Goal: Task Accomplishment & Management: Manage account settings

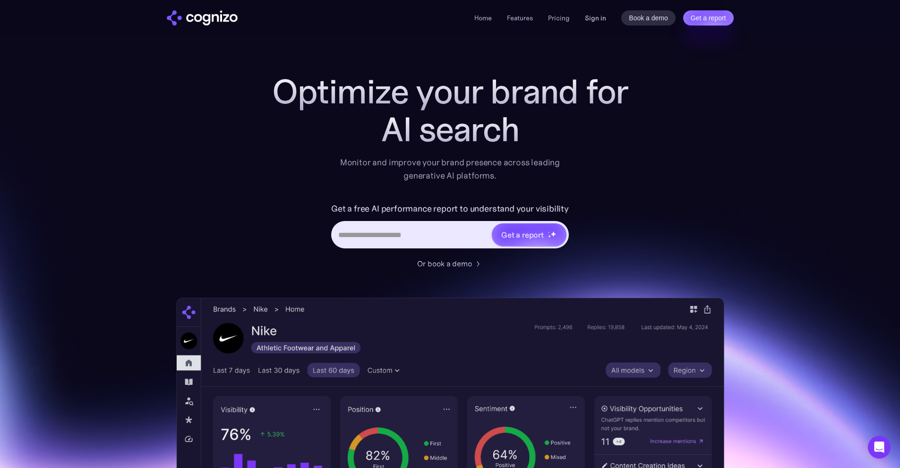
click at [599, 20] on link "Sign in" at bounding box center [595, 17] width 21 height 11
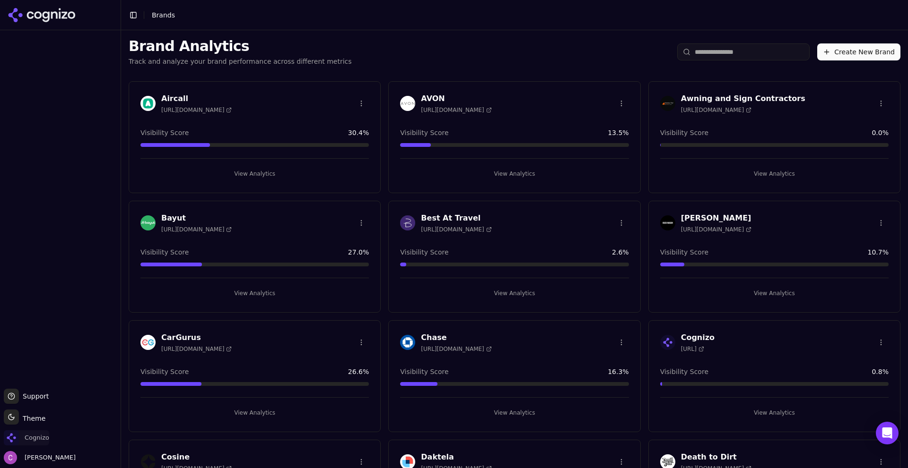
click at [18, 435] on img "Open organization switcher" at bounding box center [11, 438] width 15 height 15
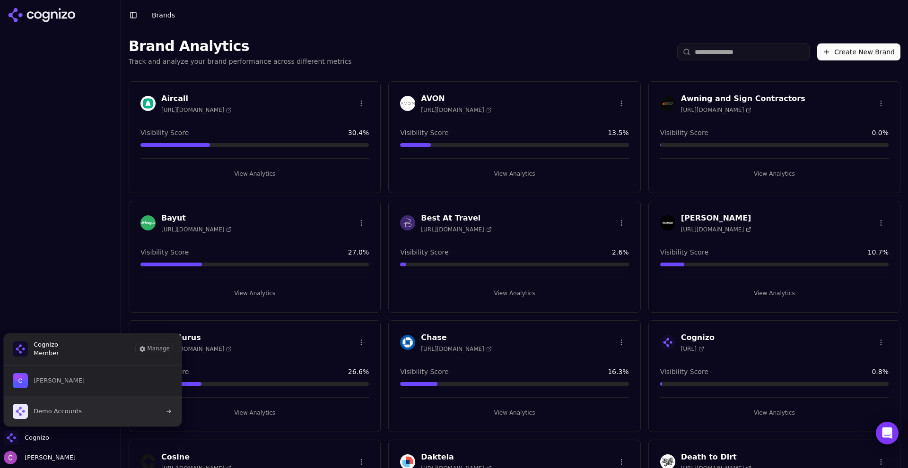
click at [102, 408] on button "Demo Accounts" at bounding box center [92, 411] width 179 height 31
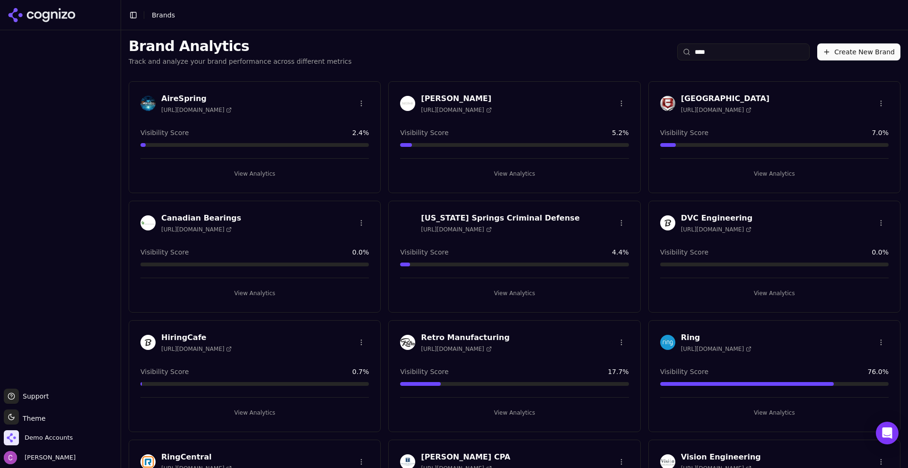
type input "****"
click at [789, 408] on button "View Analytics" at bounding box center [774, 413] width 228 height 15
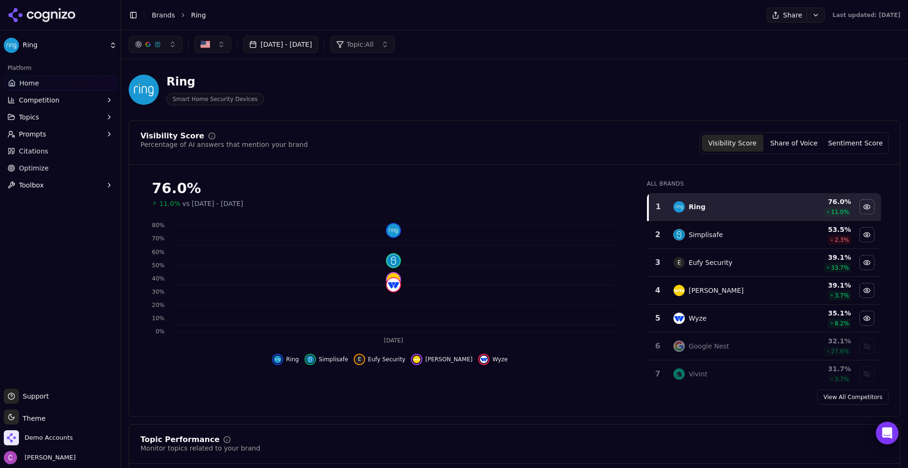
click at [781, 7] on header "Toggle Sidebar Brands Ring Share Last updated: September 17th, 2025" at bounding box center [514, 15] width 787 height 30
click at [775, 17] on button "Share" at bounding box center [786, 15] width 40 height 15
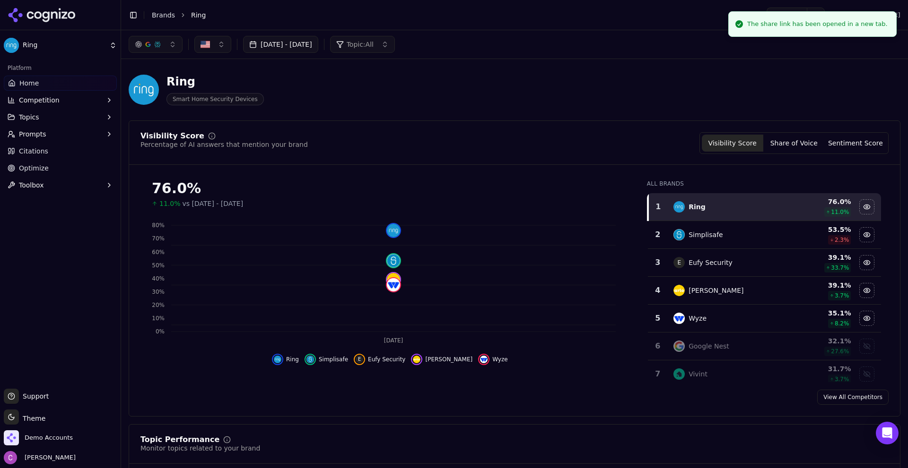
click at [703, 53] on div "Aug 18, 2025 - Sep 17, 2025 Topic: All" at bounding box center [514, 44] width 787 height 28
click at [790, 24] on div "The share link has been opened in a new tab." at bounding box center [817, 23] width 140 height 9
click at [547, 54] on div "Aug 18, 2025 - Sep 17, 2025 Topic: All" at bounding box center [514, 44] width 787 height 28
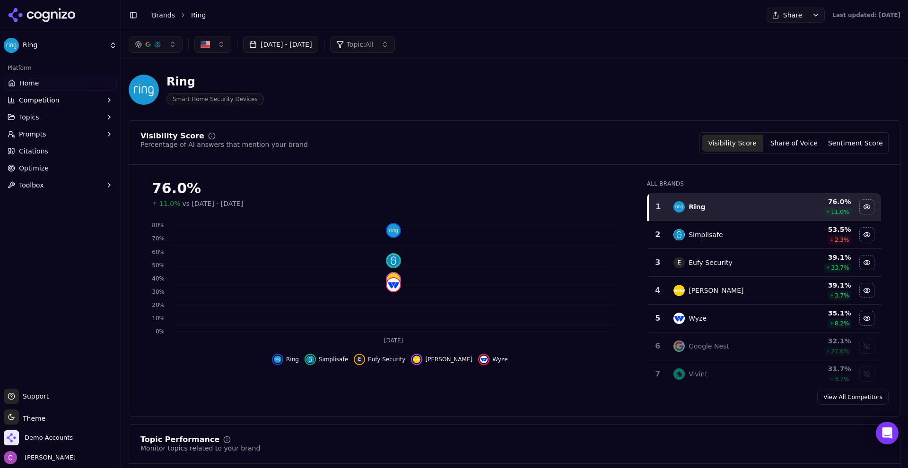
click at [615, 41] on div "Aug 18, 2025 - Sep 17, 2025 Topic: All" at bounding box center [514, 44] width 771 height 17
click at [613, 28] on header "Toggle Sidebar Brands Ring Share Last updated: September 17th, 2025" at bounding box center [514, 15] width 787 height 30
click at [275, 125] on div "Visibility Score Percentage of AI answers that mention your brand Visibility Sc…" at bounding box center [514, 269] width 771 height 296
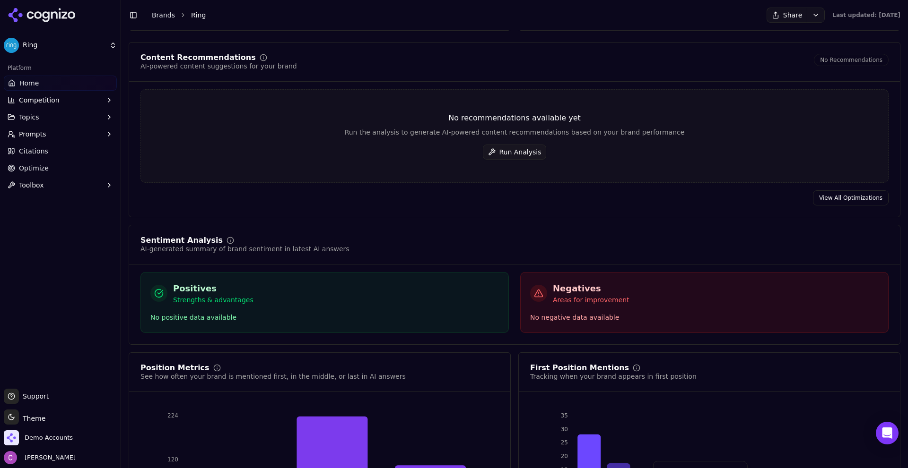
scroll to position [1572, 0]
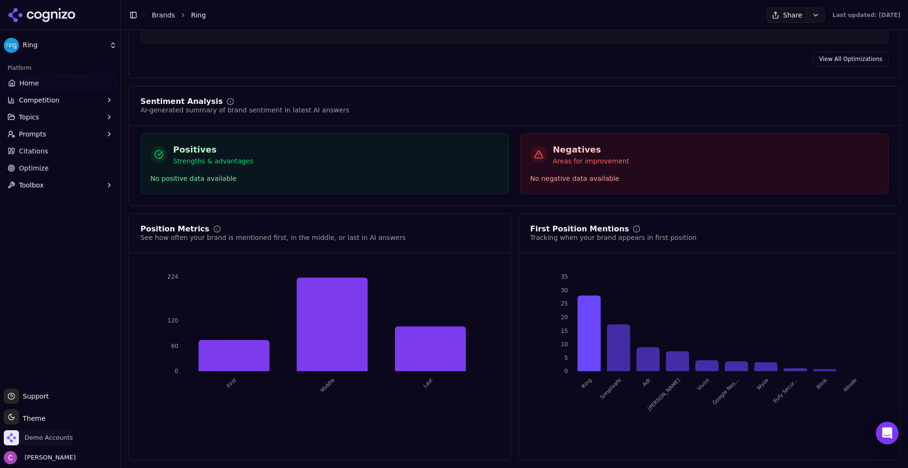
click at [54, 433] on span "Demo Accounts" at bounding box center [38, 438] width 69 height 15
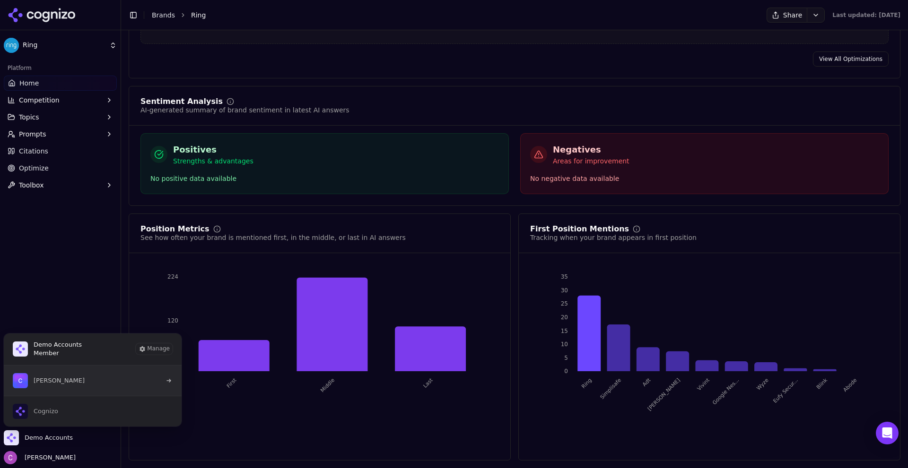
click at [78, 376] on button "Chris Abouraad" at bounding box center [92, 381] width 179 height 30
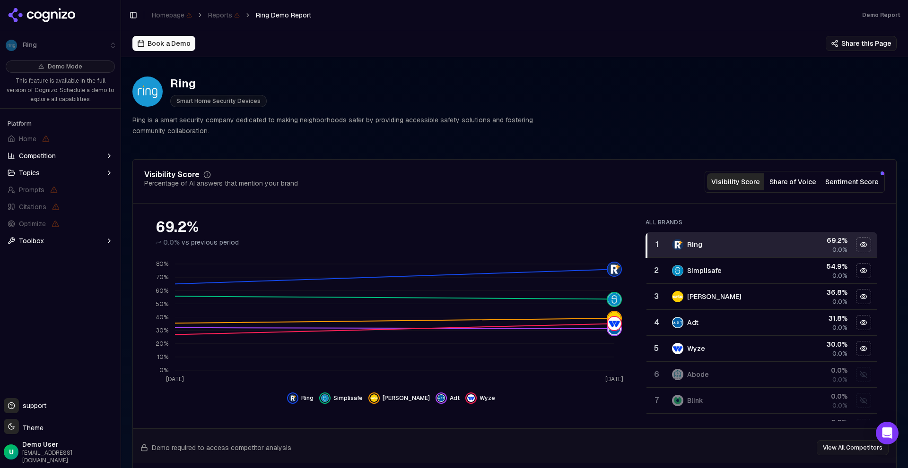
click at [573, 129] on div "Ring Smart Home Security Devices Ring is a smart security company dedicated to …" at bounding box center [514, 107] width 764 height 76
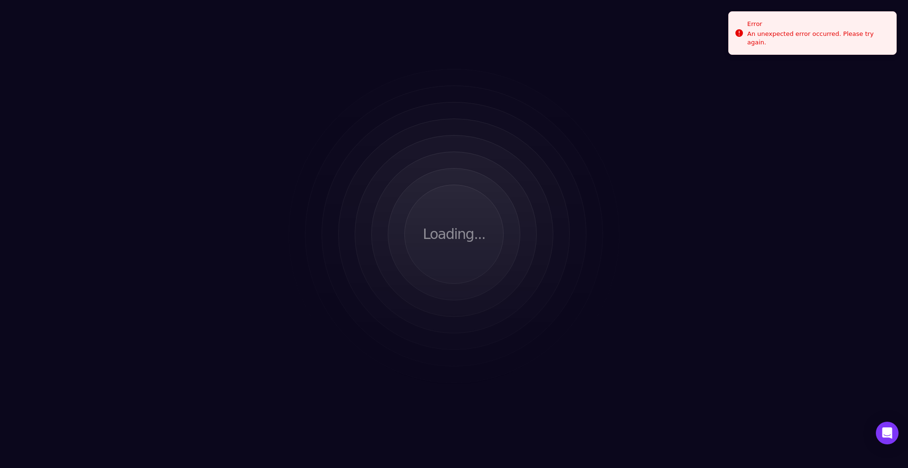
click at [540, 62] on div "Loading..." at bounding box center [454, 234] width 908 height 468
click at [259, 69] on div "Loading..." at bounding box center [454, 234] width 908 height 468
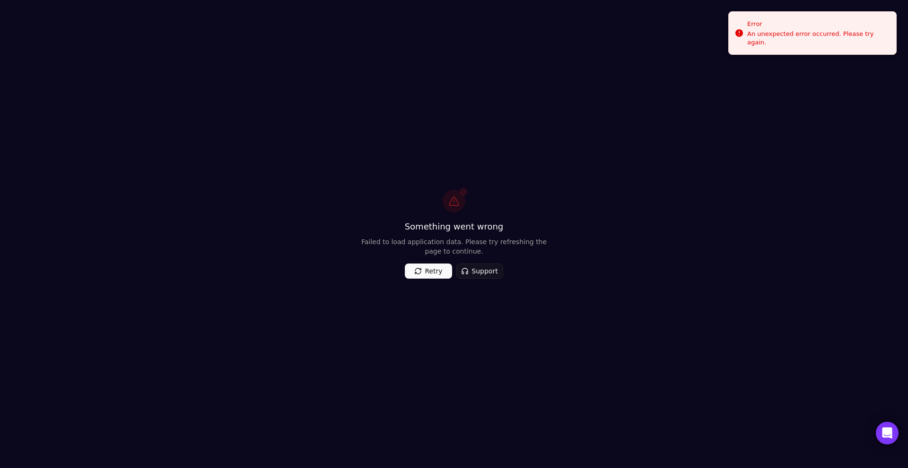
click at [433, 275] on button "Retry" at bounding box center [428, 271] width 47 height 15
